Goal: Navigation & Orientation: Find specific page/section

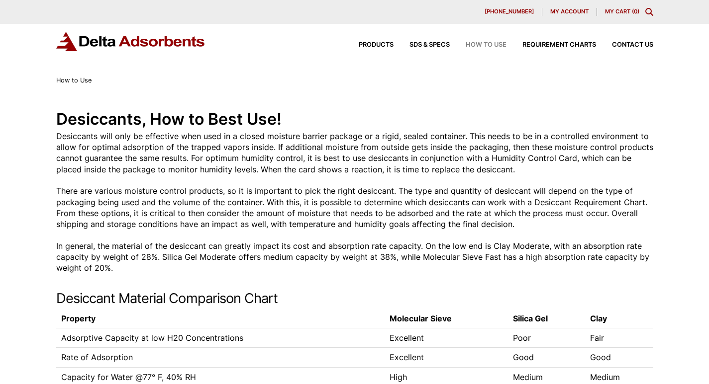
click at [84, 51] on img at bounding box center [130, 41] width 149 height 19
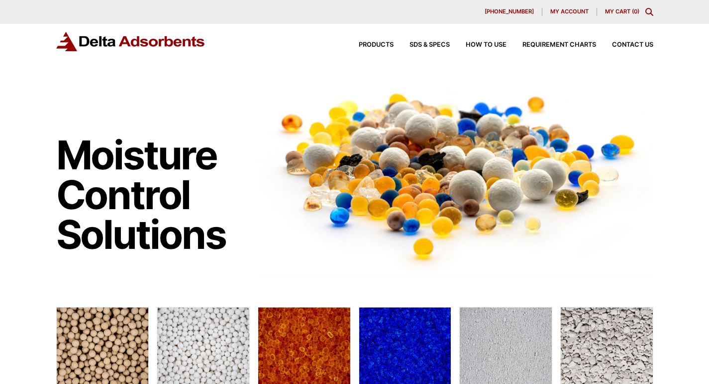
click at [550, 9] on div "My account" at bounding box center [569, 12] width 54 height 8
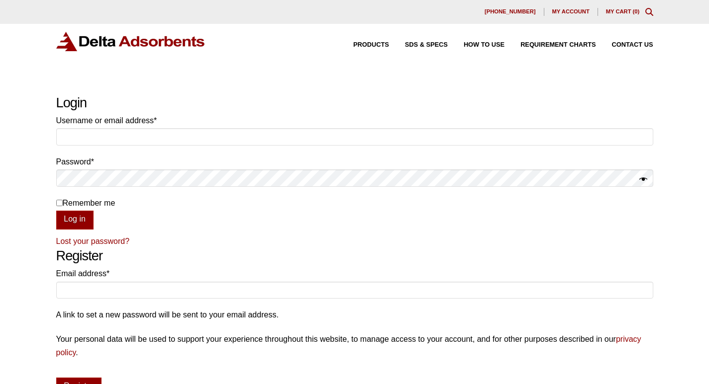
click at [81, 51] on img at bounding box center [130, 41] width 149 height 19
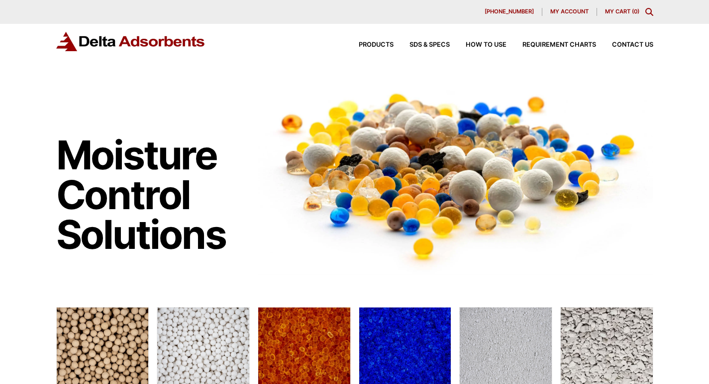
click at [72, 47] on img at bounding box center [130, 41] width 149 height 19
click at [70, 255] on h1 "Moisture Control Solutions" at bounding box center [152, 194] width 192 height 119
